Goal: Book appointment/travel/reservation

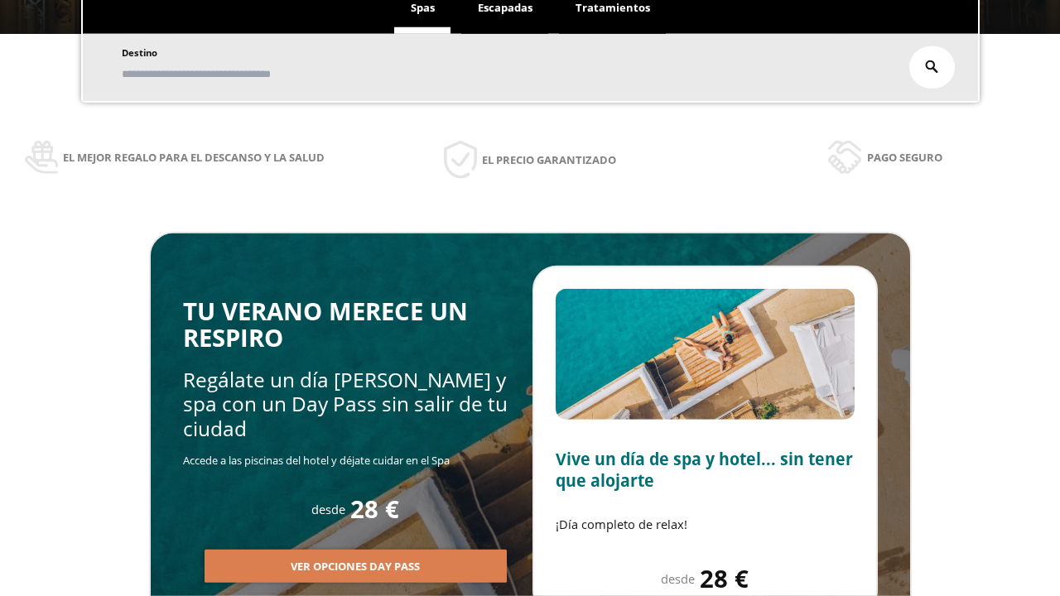
scroll to position [282, 0]
click at [505, 8] on span "Escapadas" at bounding box center [505, 7] width 55 height 15
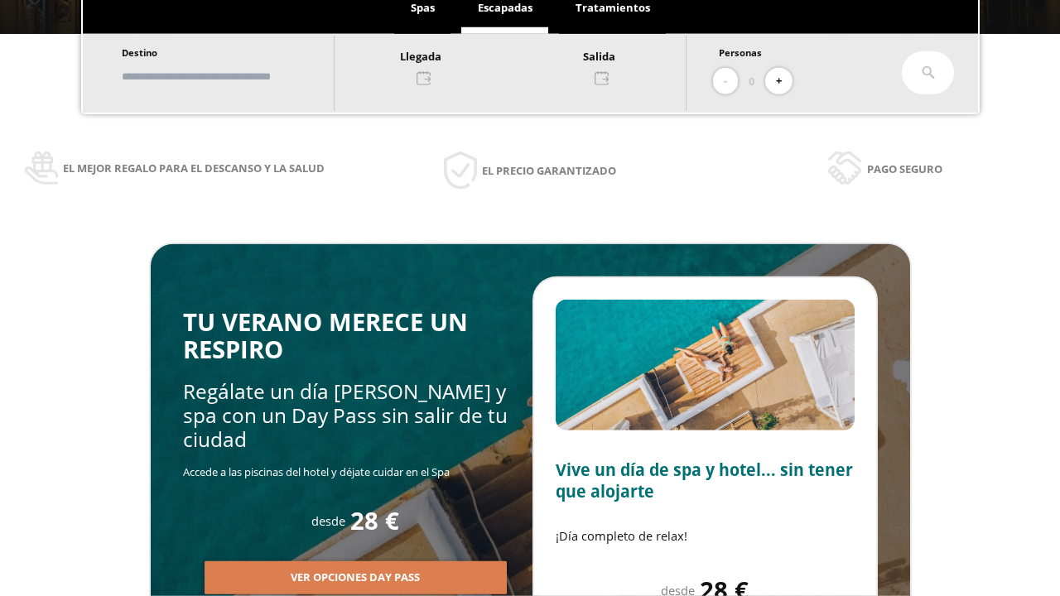
click at [233, 76] on input "text" at bounding box center [220, 76] width 206 height 29
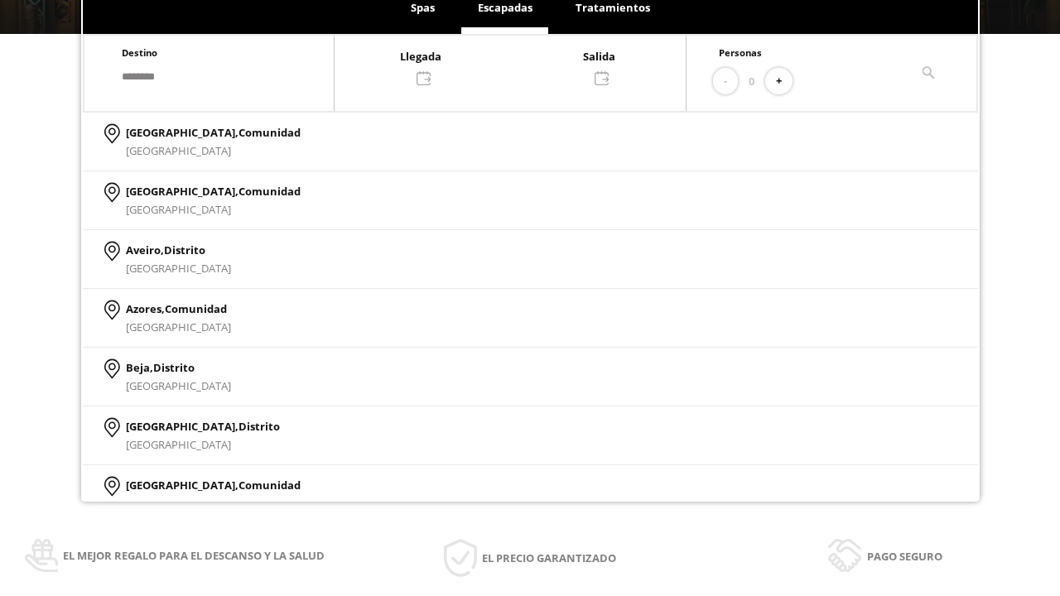
click at [527, 65] on div at bounding box center [510, 66] width 351 height 40
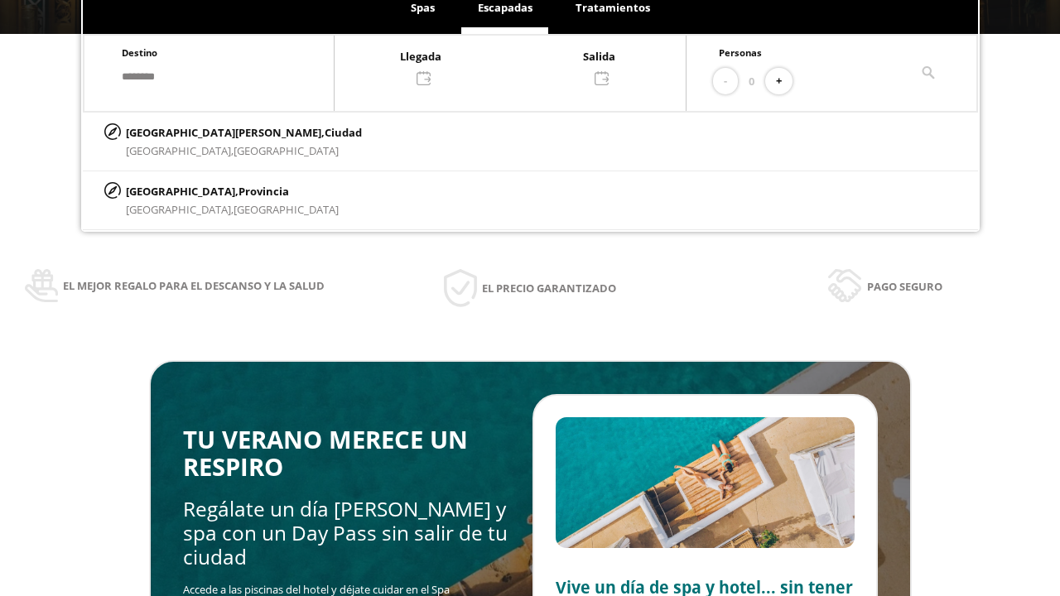
click at [396, 299] on div "2" at bounding box center [381, 313] width 29 height 29
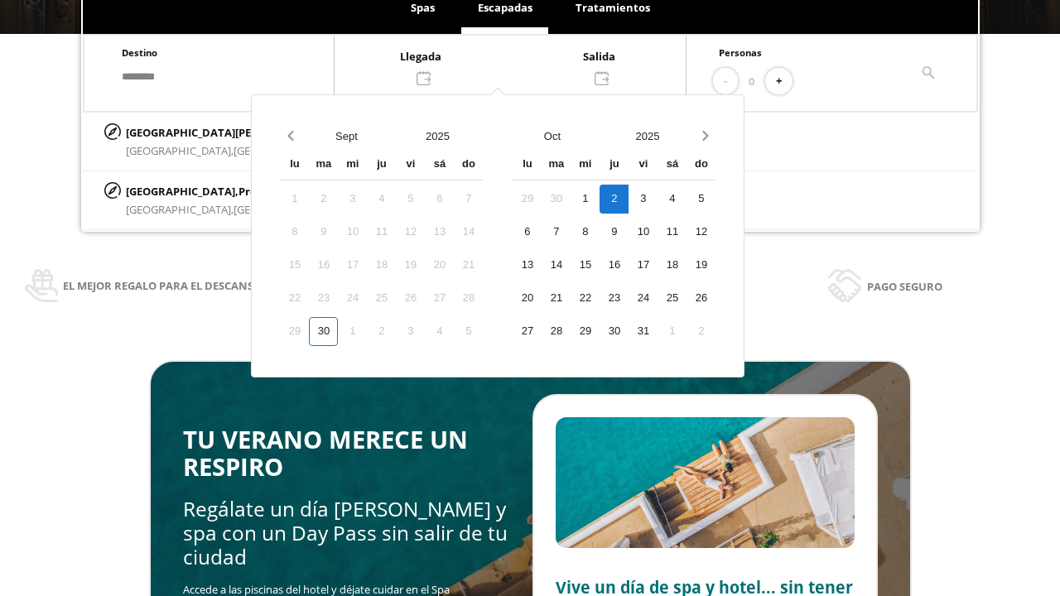
scroll to position [315, 0]
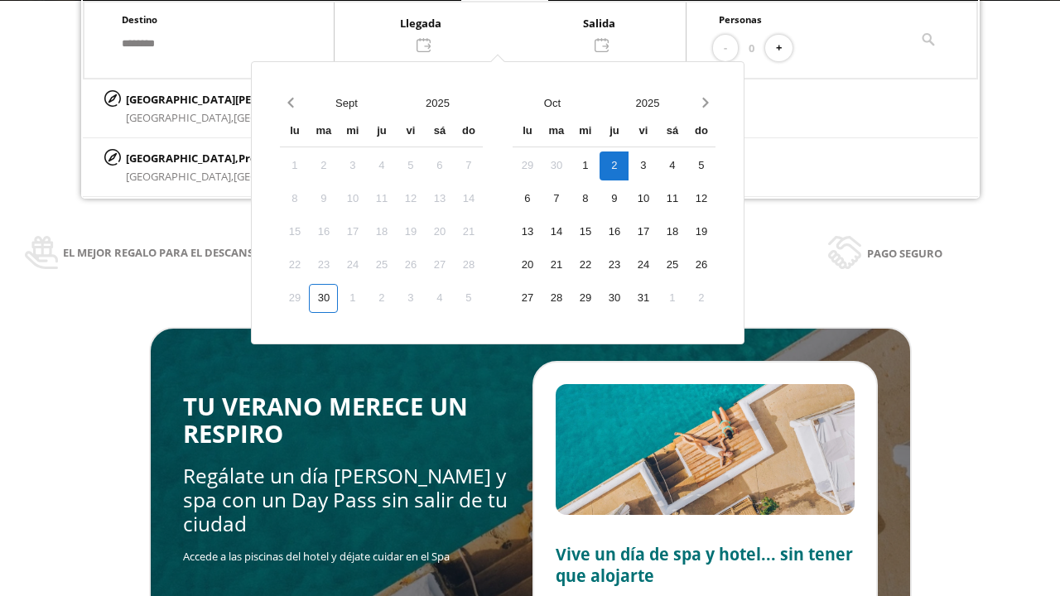
click at [425, 298] on div "3" at bounding box center [410, 298] width 29 height 29
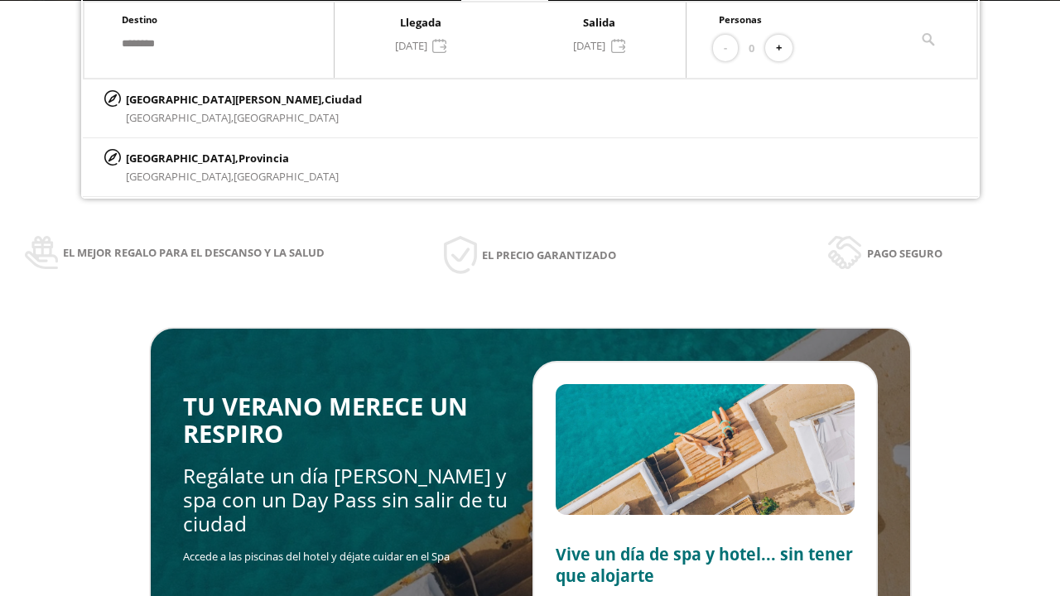
click at [784, 48] on button "+" at bounding box center [778, 48] width 27 height 27
click at [208, 99] on p "[GEOGRAPHIC_DATA][PERSON_NAME], [GEOGRAPHIC_DATA]" at bounding box center [244, 99] width 236 height 18
type input "**********"
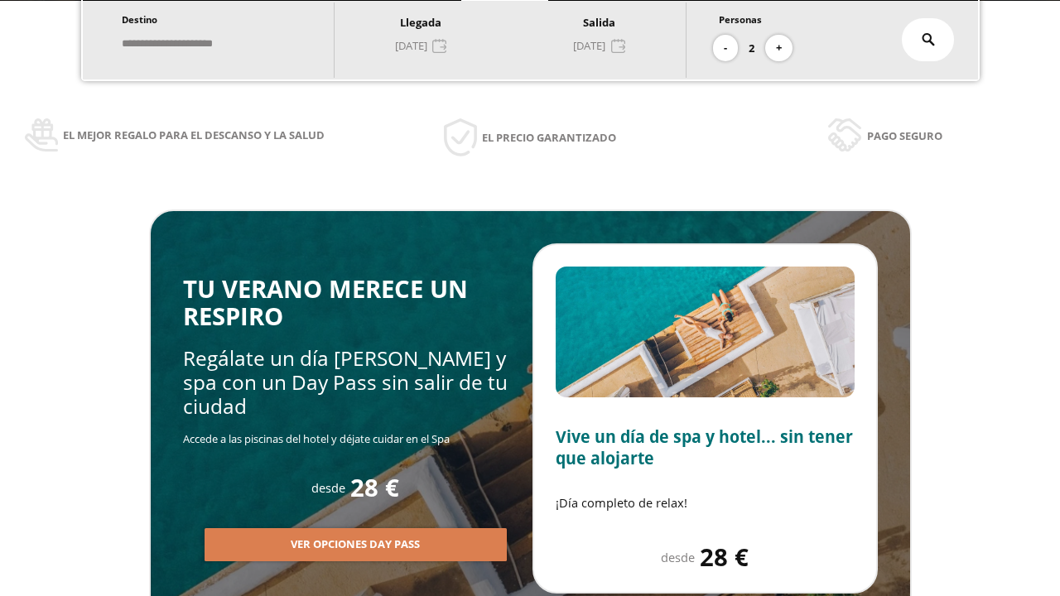
click at [928, 40] on icon at bounding box center [928, 39] width 13 height 13
